Goal: Find specific page/section: Find specific page/section

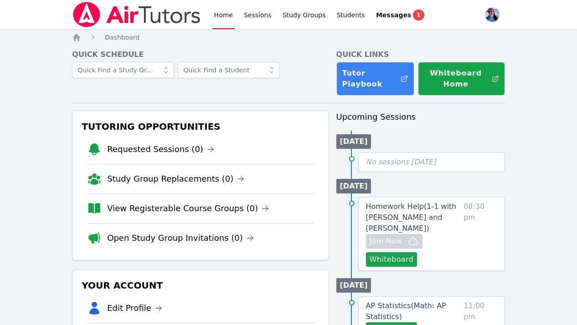
scroll to position [5, 0]
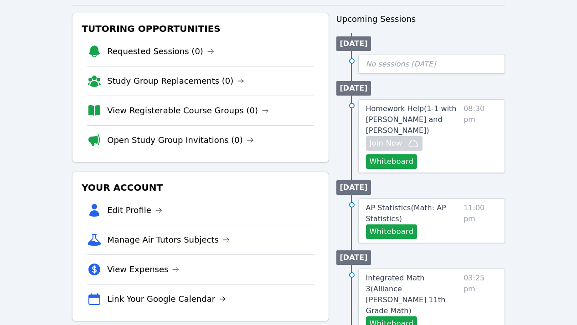
scroll to position [127, 0]
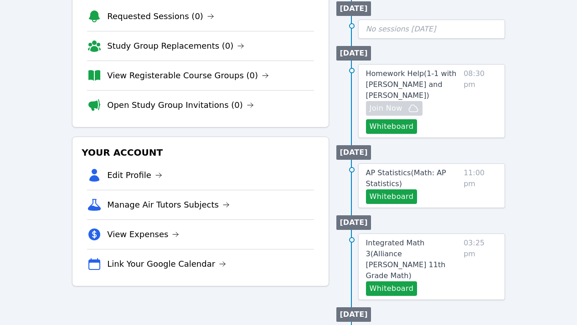
scroll to position [192, 0]
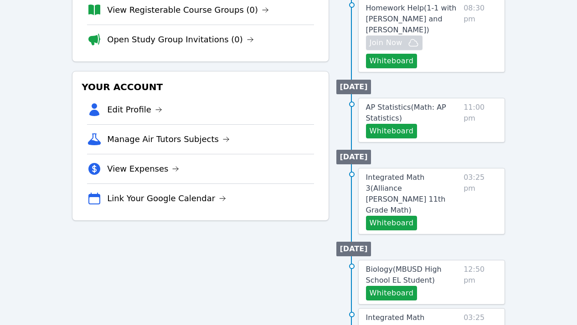
scroll to position [216, 0]
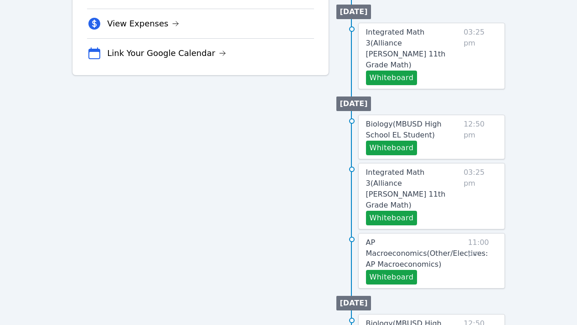
scroll to position [355, 0]
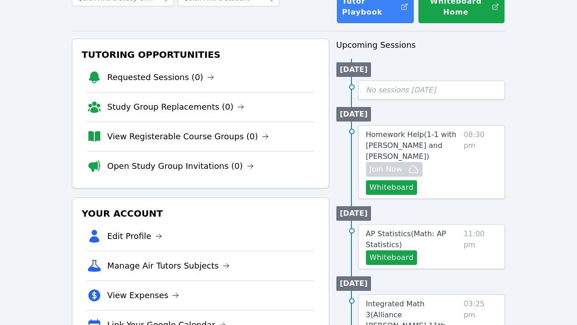
scroll to position [301, 0]
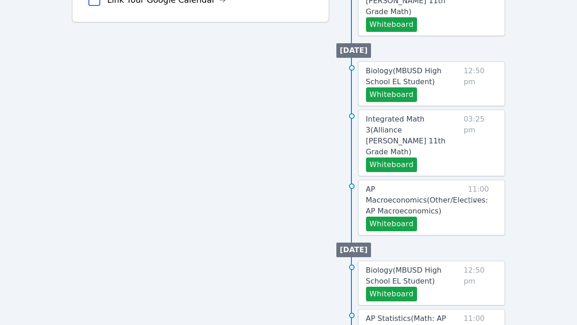
scroll to position [390, 0]
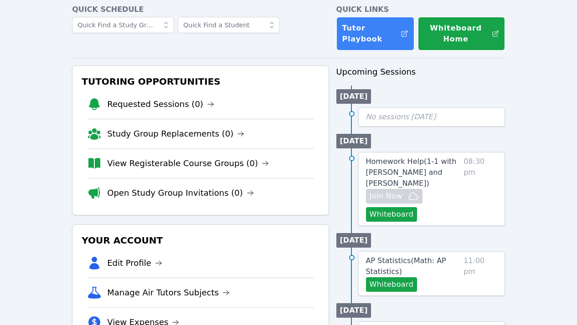
scroll to position [46, 0]
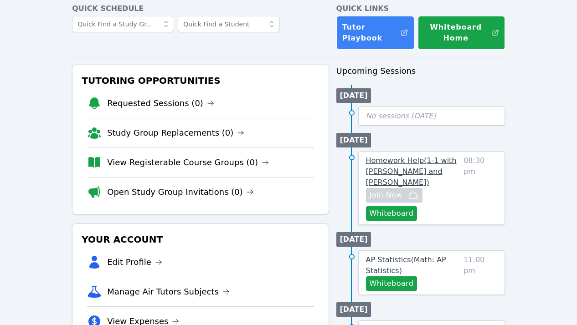
click at [407, 171] on span "Homework Help ( 1-1 with Narin Turac and Megan Nepshinsky )" at bounding box center [411, 171] width 91 height 31
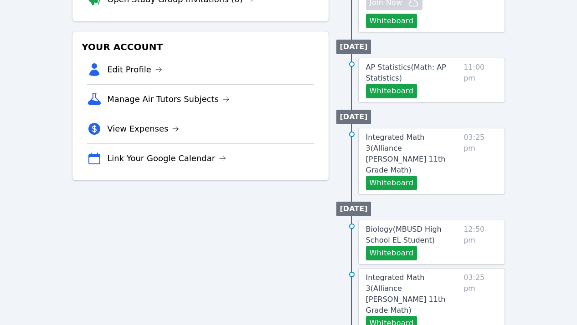
scroll to position [275, 0]
